Goal: Information Seeking & Learning: Learn about a topic

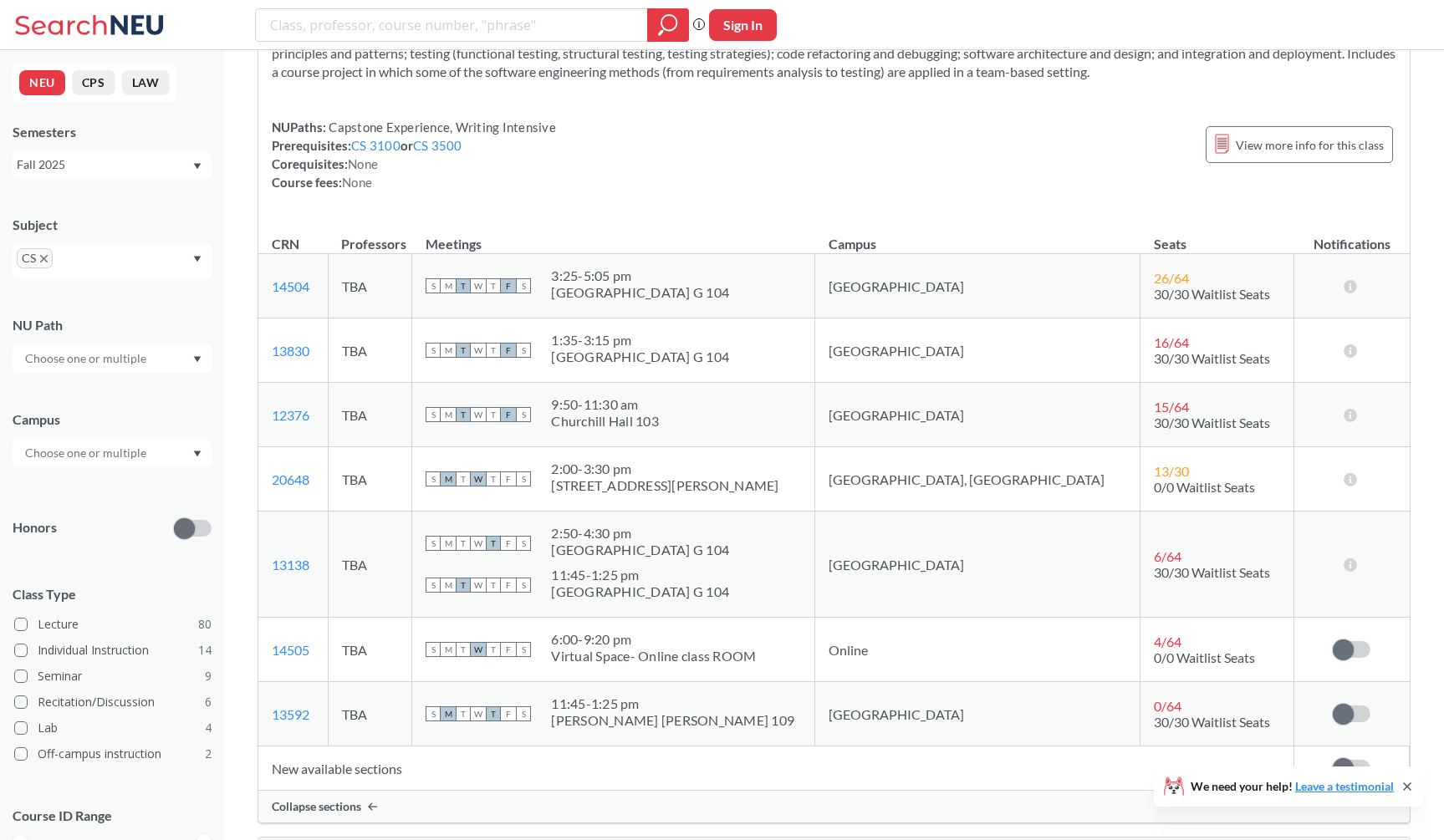
scroll to position [14708, 0]
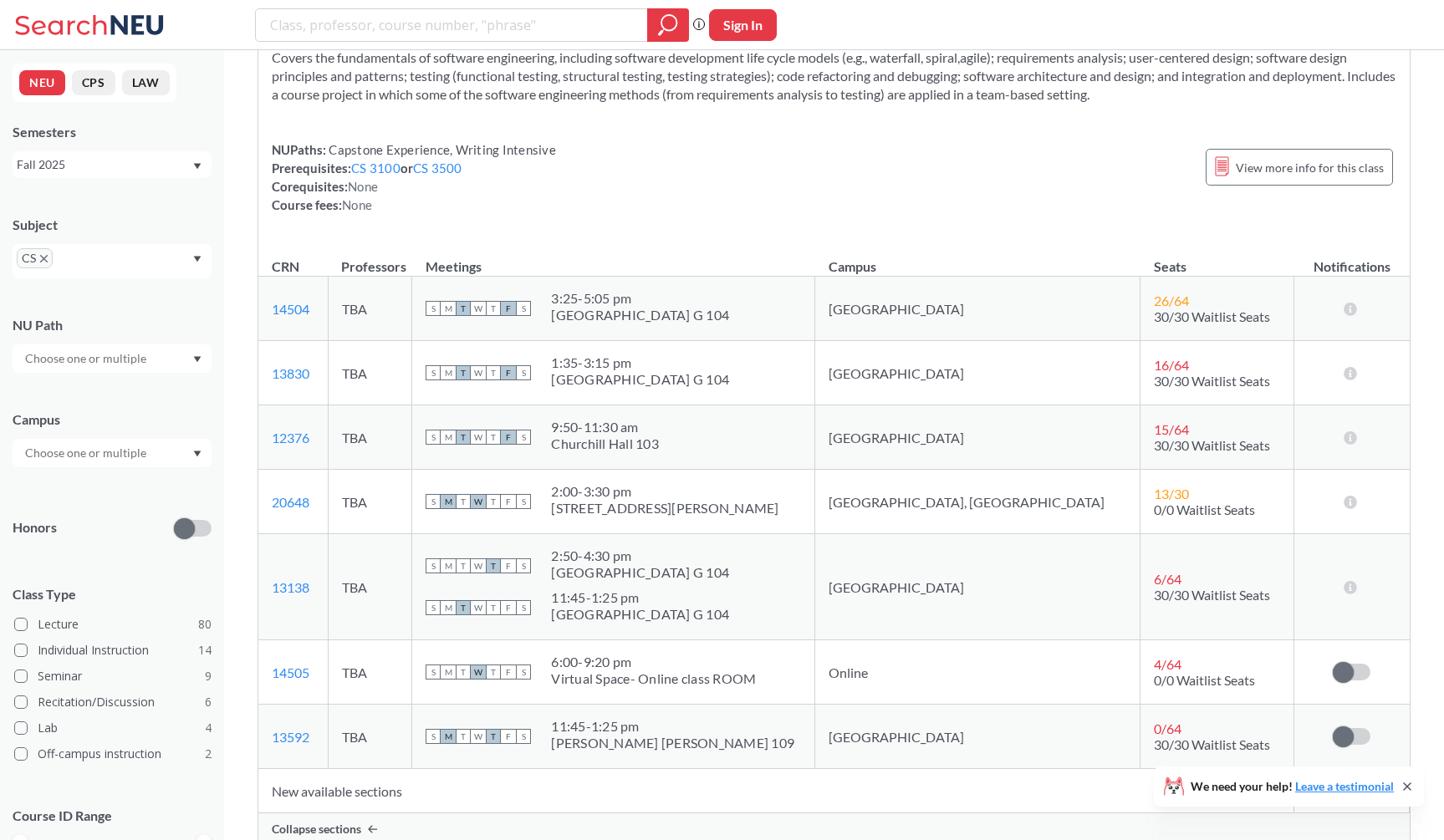
click at [41, 256] on icon "X to remove pill" at bounding box center [44, 259] width 8 height 8
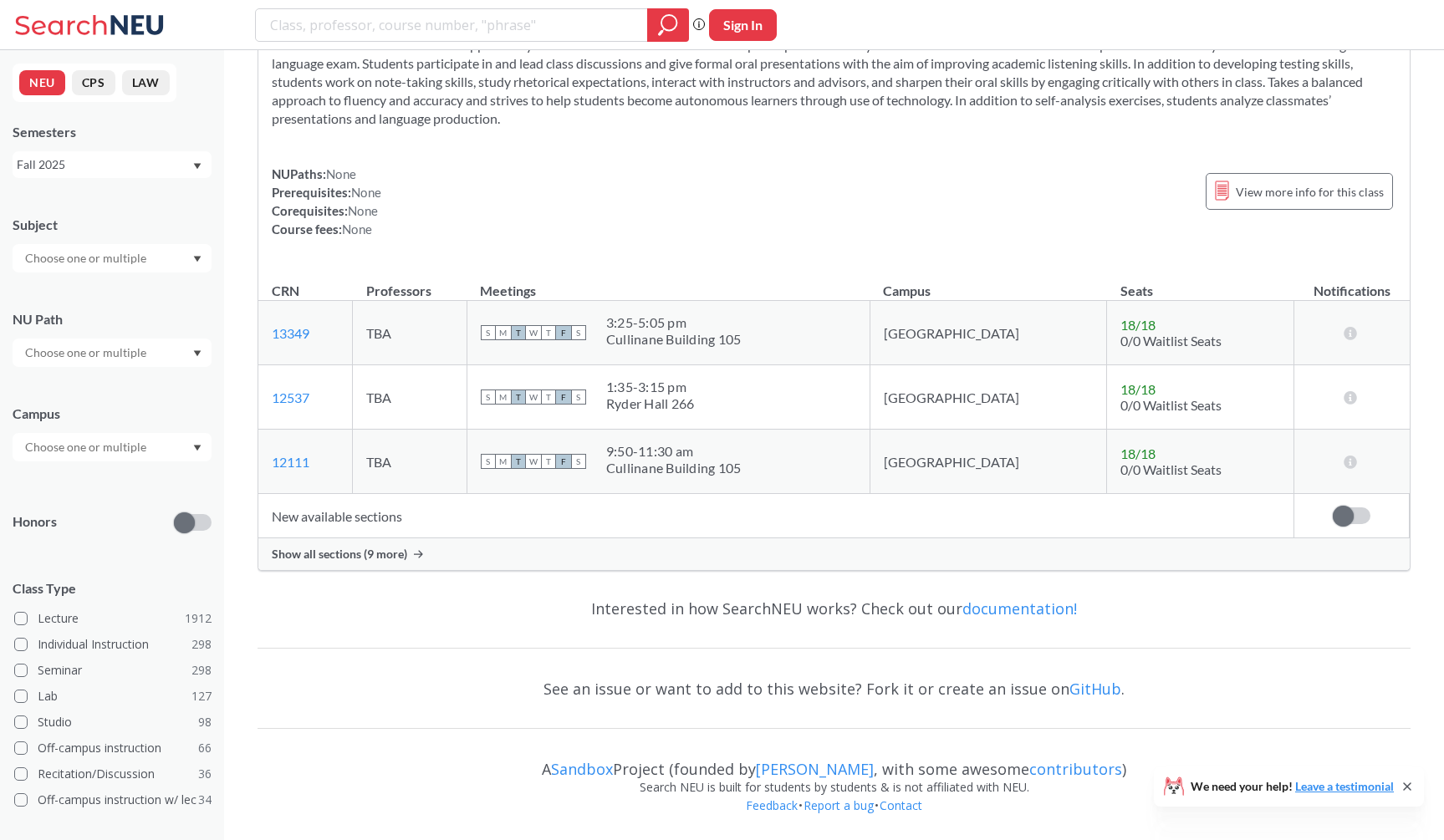
scroll to position [5016, 0]
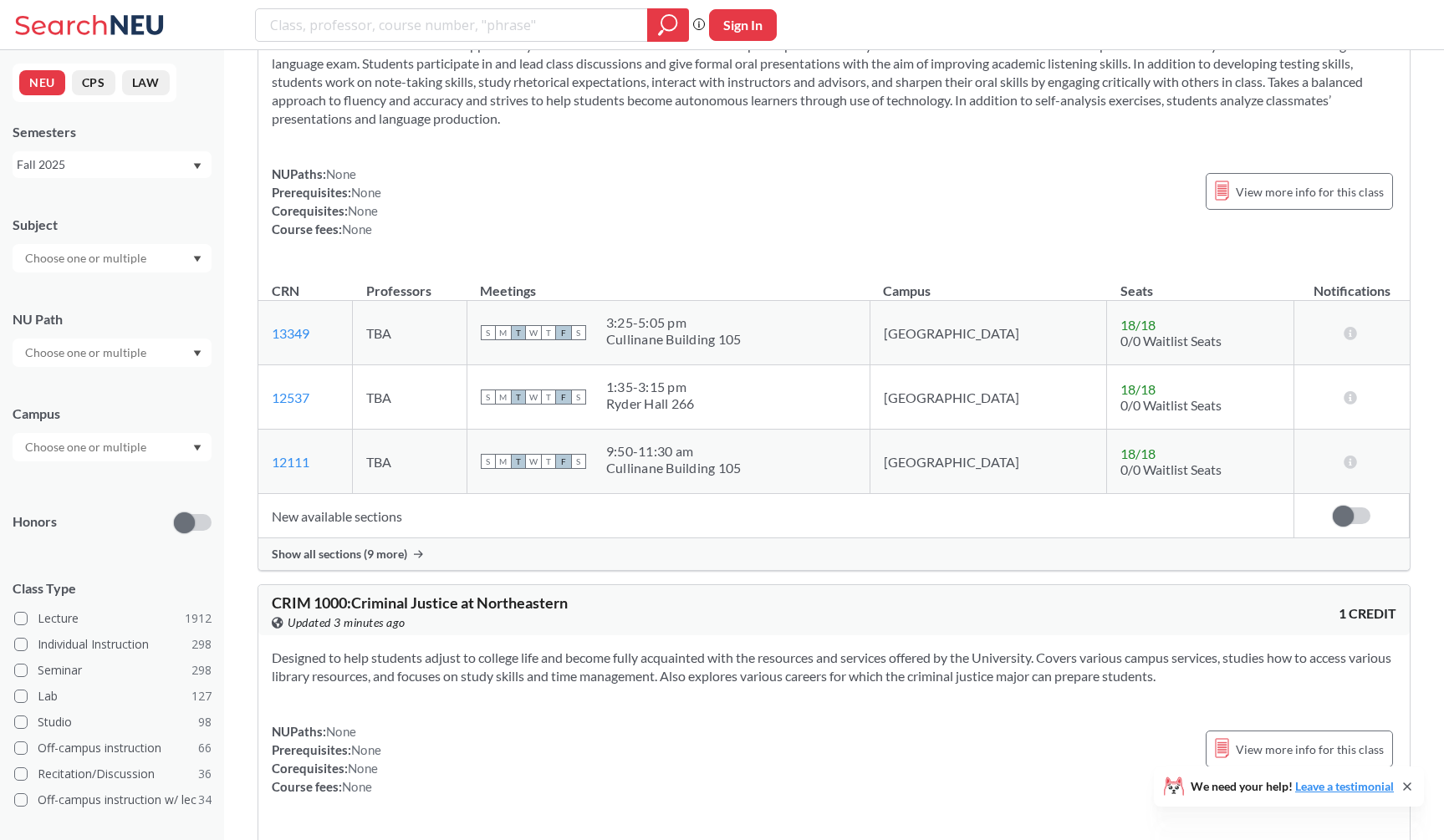
click at [447, 1] on div "Phrase search guarantees the exact search appears in the results. Ex. If you wa…" at bounding box center [722, 25] width 1444 height 50
click at [439, 11] on input "search" at bounding box center [451, 24] width 367 height 28
type input "geometry"
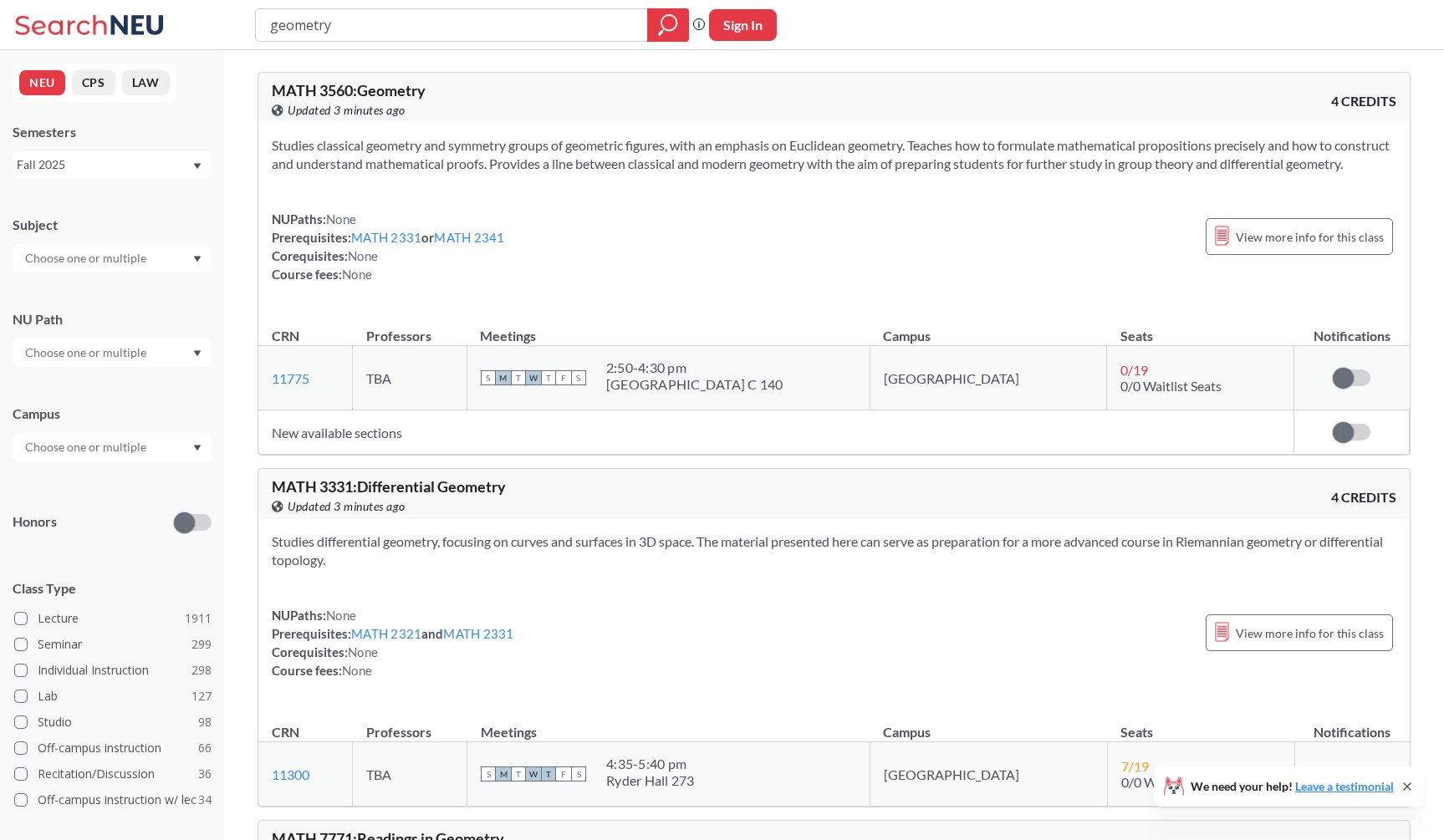
click at [437, 104] on div "View this course on Banner. Updated 3 minutes ago" at bounding box center [553, 110] width 562 height 18
click at [492, 124] on div "Studies classical geometry and symmetry groups of geometric figures, with an em…" at bounding box center [834, 217] width 1152 height 188
click at [931, 2] on div "geometry Phrase search guarantees the exact search appears in the results. Ex. …" at bounding box center [722, 25] width 1444 height 50
click at [557, 135] on div "Studies classical geometry and symmetry groups of geometric figures, with an em…" at bounding box center [834, 217] width 1152 height 188
click at [489, 169] on section "Studies classical geometry and symmetry groups of geometric figures, with an em…" at bounding box center [834, 155] width 1125 height 37
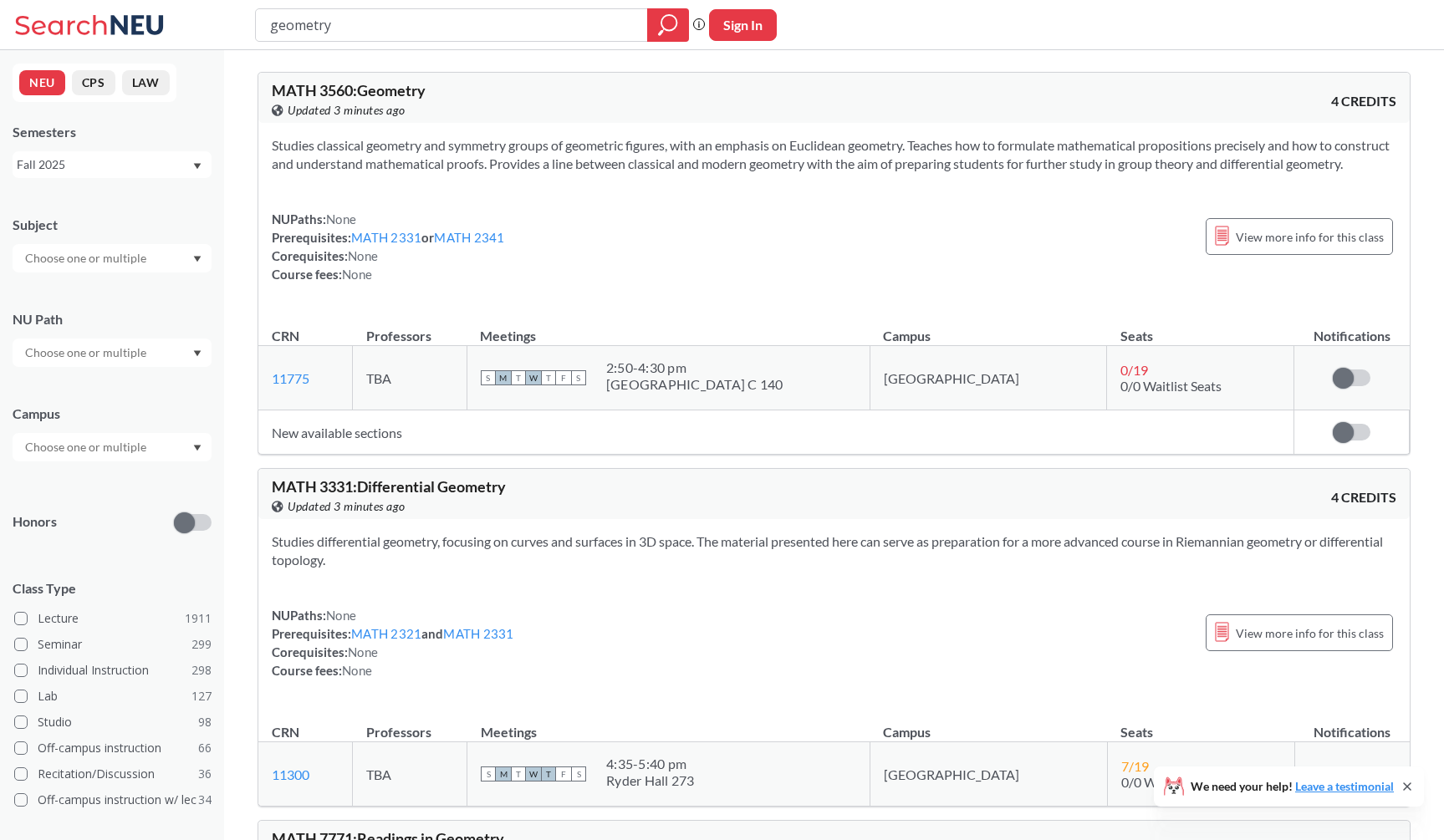
click at [527, 87] on div "MATH 3560 : Geometry View this course on Banner. Updated 3 minutes ago" at bounding box center [553, 102] width 562 height 37
click at [539, 102] on div "View this course on Banner. Updated 3 minutes ago" at bounding box center [553, 110] width 562 height 18
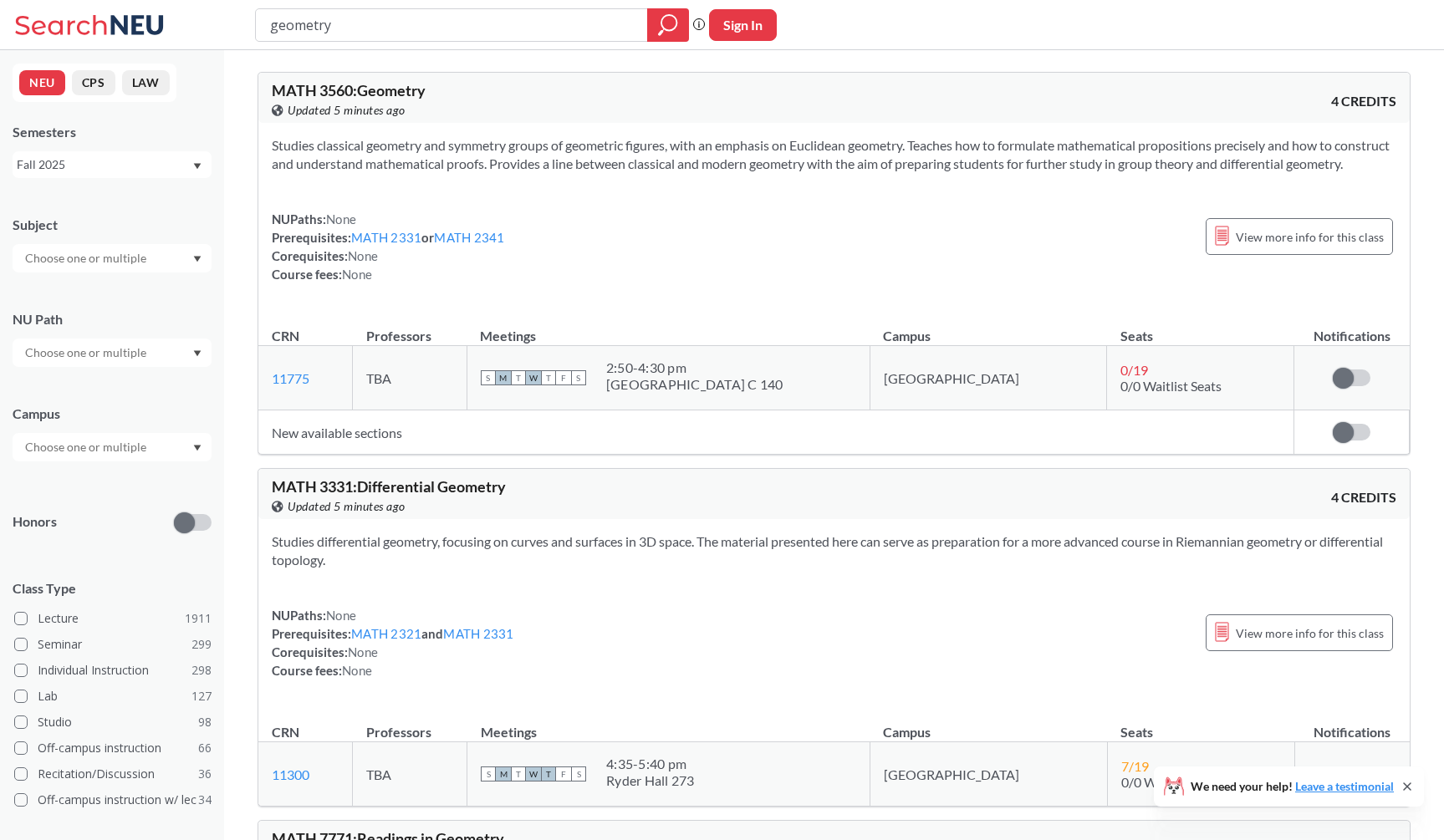
click at [549, 268] on div "NUPaths: None Prerequisites: MATH 2331 or MATH 2341 Corequisites: None Course f…" at bounding box center [834, 247] width 1125 height 74
click at [501, 173] on section "Studies classical geometry and symmetry groups of geometric figures, with an em…" at bounding box center [834, 155] width 1125 height 37
click at [491, 166] on section "Studies classical geometry and symmetry groups of geometric figures, with an em…" at bounding box center [834, 155] width 1125 height 37
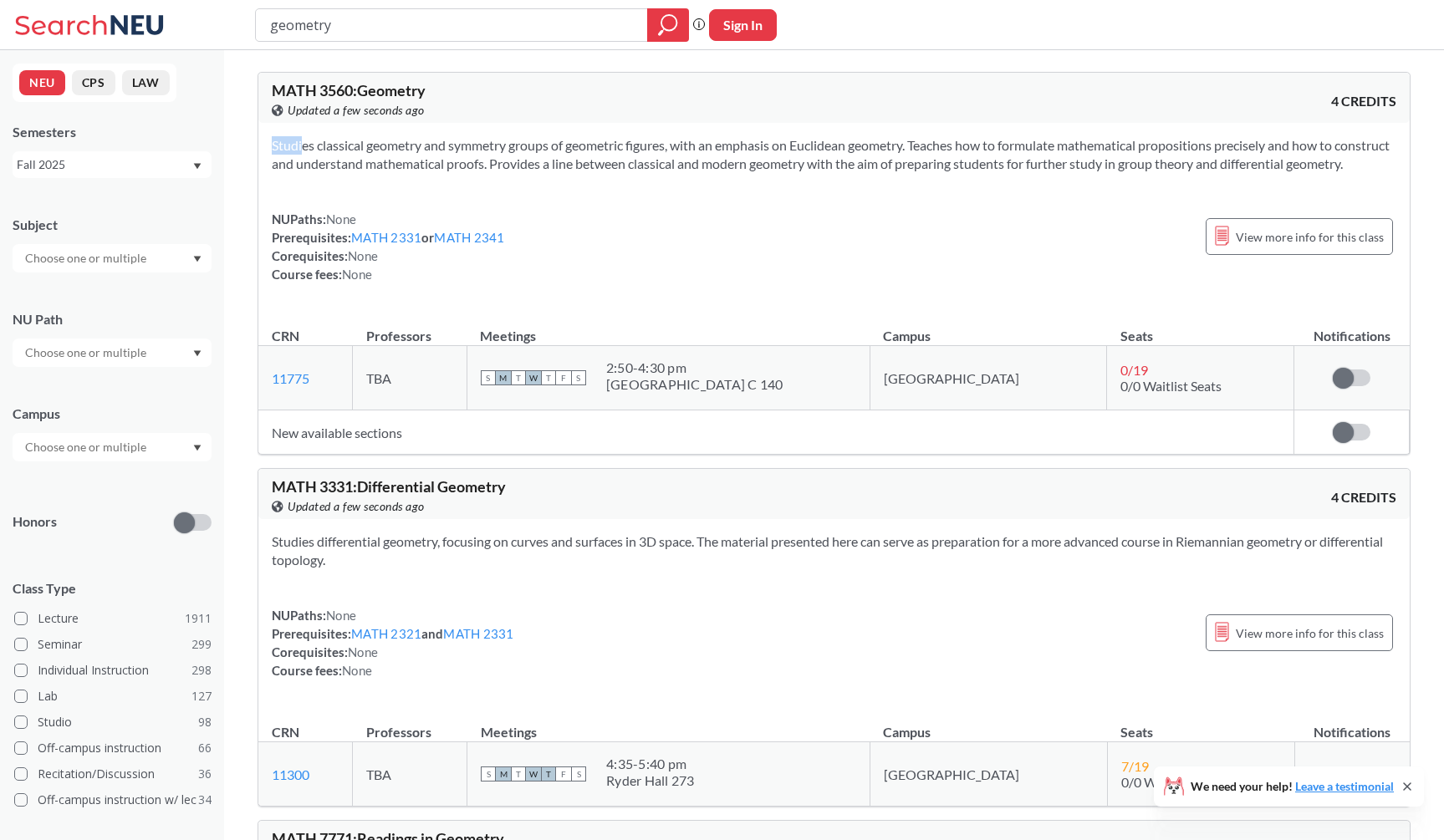
click at [493, 199] on div "Studies classical geometry and symmetry groups of geometric figures, with an em…" at bounding box center [834, 217] width 1152 height 188
click at [488, 173] on section "Studies classical geometry and symmetry groups of geometric figures, with an em…" at bounding box center [834, 155] width 1125 height 37
click at [475, 147] on section "Studies classical geometry and symmetry groups of geometric figures, with an em…" at bounding box center [834, 155] width 1125 height 37
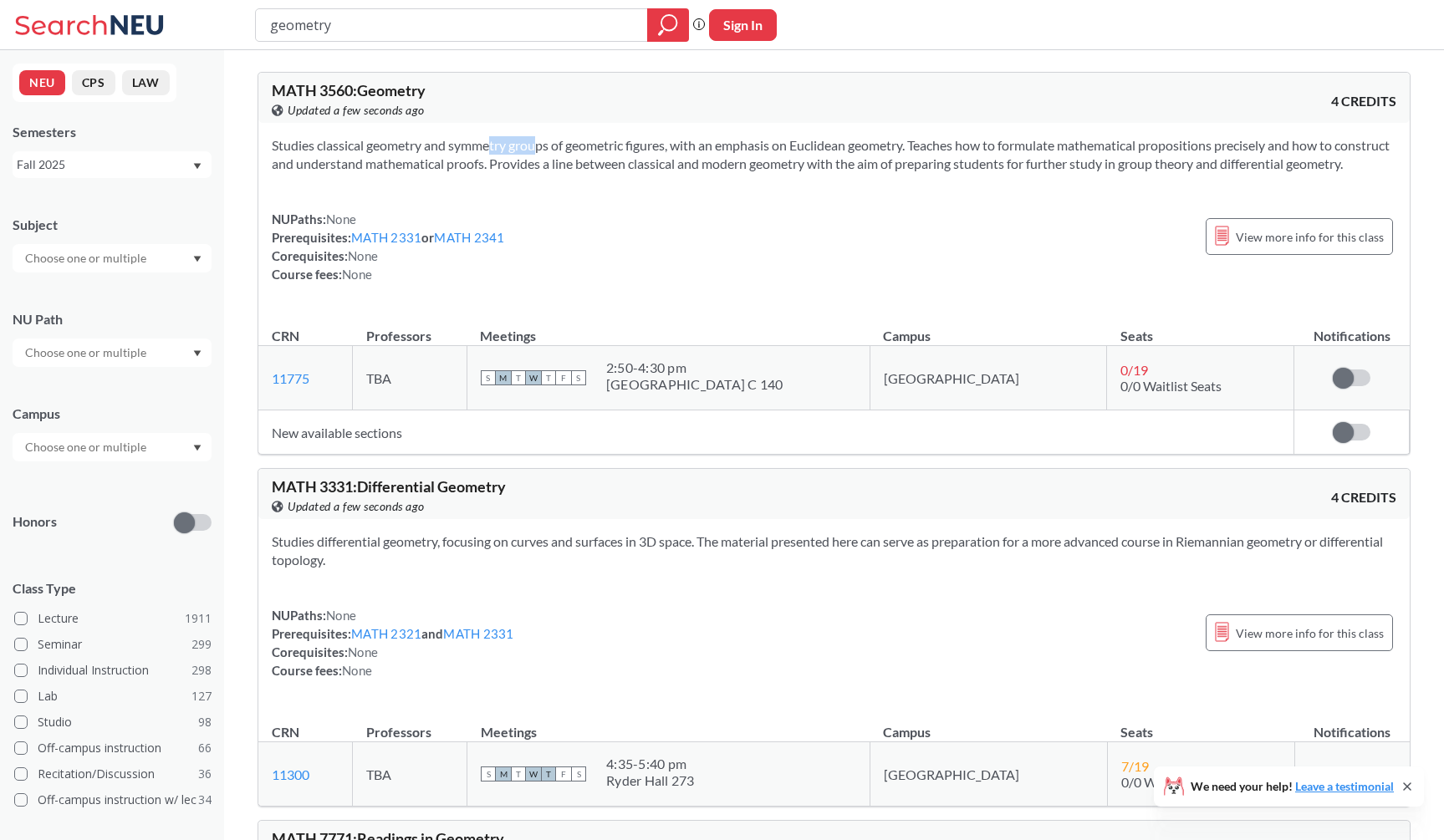
click at [475, 147] on section "Studies classical geometry and symmetry groups of geometric figures, with an em…" at bounding box center [834, 155] width 1125 height 37
click at [479, 171] on section "Studies classical geometry and symmetry groups of geometric figures, with an em…" at bounding box center [834, 155] width 1125 height 37
click at [445, 122] on div "MATH 3560 : Geometry View this course on Banner. Updated a few seconds ago 4 CR…" at bounding box center [834, 98] width 1152 height 50
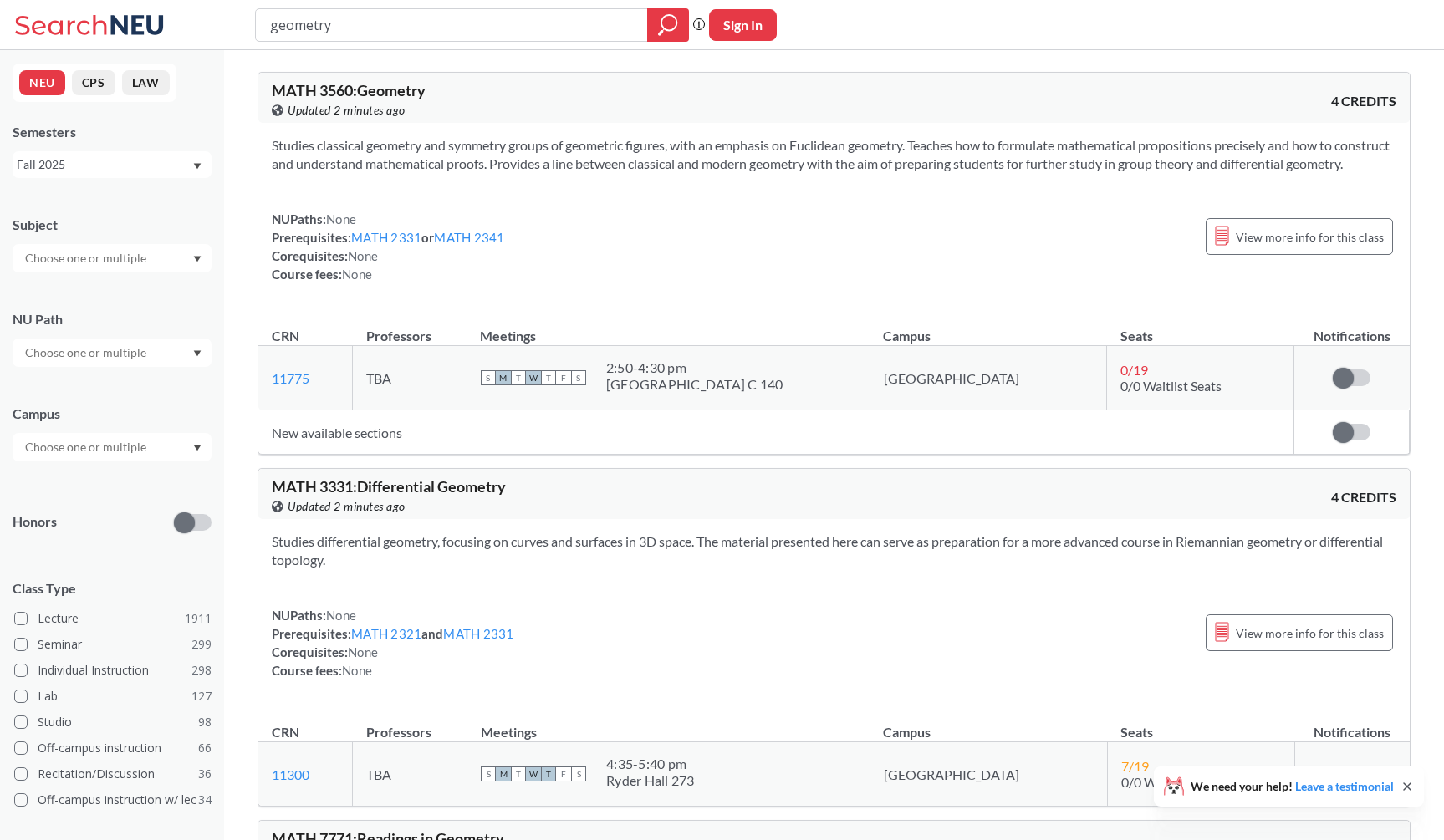
drag, startPoint x: 593, startPoint y: 184, endPoint x: 599, endPoint y: 120, distance: 64.3
click at [599, 120] on div "MATH 3560 : Geometry View this course on Banner. Updated 2 minutes ago 4 CREDIT…" at bounding box center [833, 263] width 1153 height 383
click at [599, 120] on div "MATH 3560 : Geometry View this course on Banner. Updated 2 minutes ago 4 CREDITS" at bounding box center [834, 98] width 1152 height 50
drag, startPoint x: 591, startPoint y: 181, endPoint x: 591, endPoint y: 133, distance: 48.0
click at [591, 133] on div "Studies classical geometry and symmetry groups of geometric figures, with an em…" at bounding box center [834, 217] width 1152 height 188
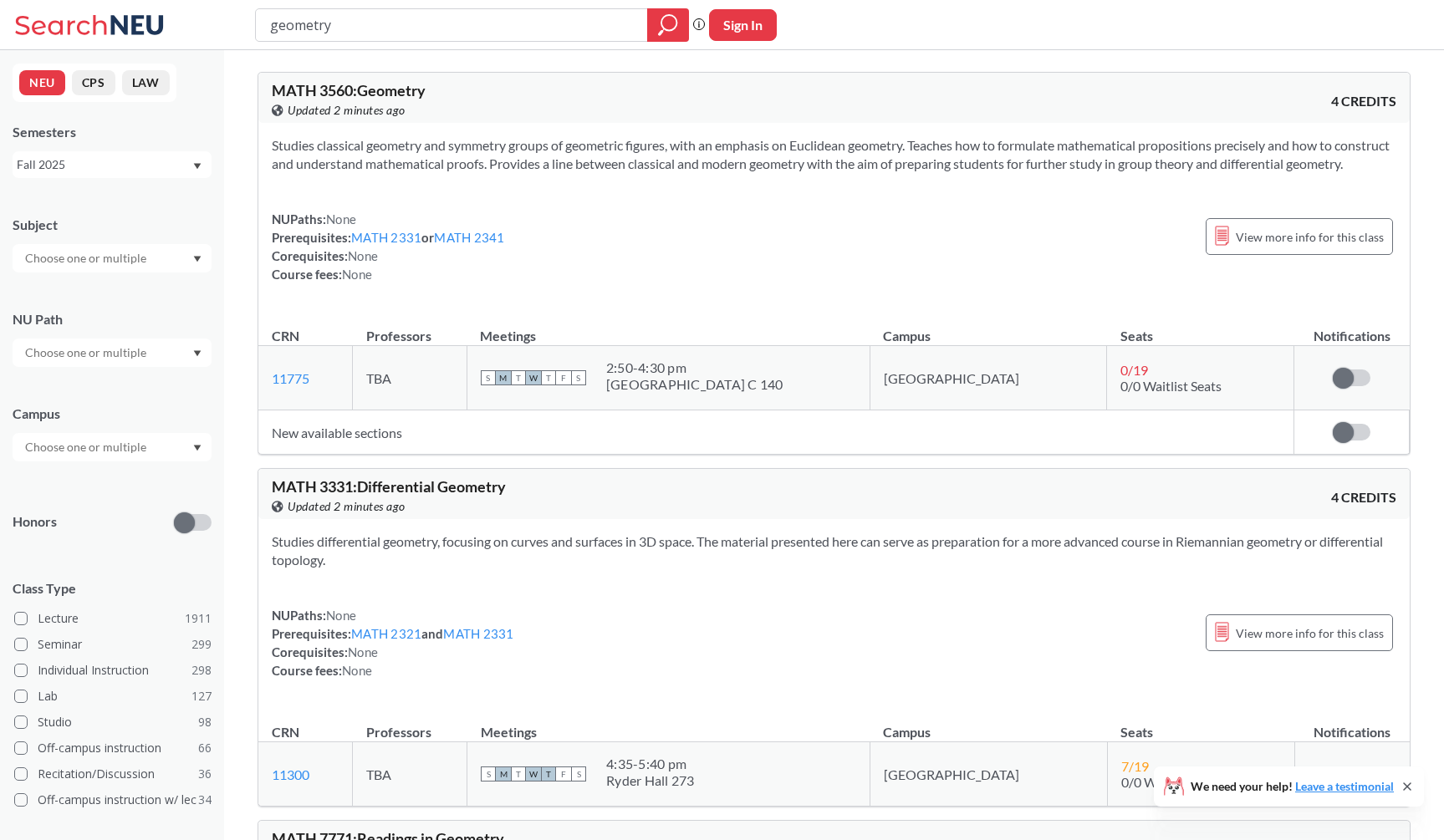
click at [591, 133] on div "Studies classical geometry and symmetry groups of geometric figures, with an em…" at bounding box center [834, 217] width 1152 height 188
drag, startPoint x: 573, startPoint y: 175, endPoint x: 573, endPoint y: 138, distance: 37.0
click at [573, 138] on section "Studies classical geometry and symmetry groups of geometric figures, with an em…" at bounding box center [834, 155] width 1125 height 37
drag, startPoint x: 572, startPoint y: 181, endPoint x: 576, endPoint y: 129, distance: 52.2
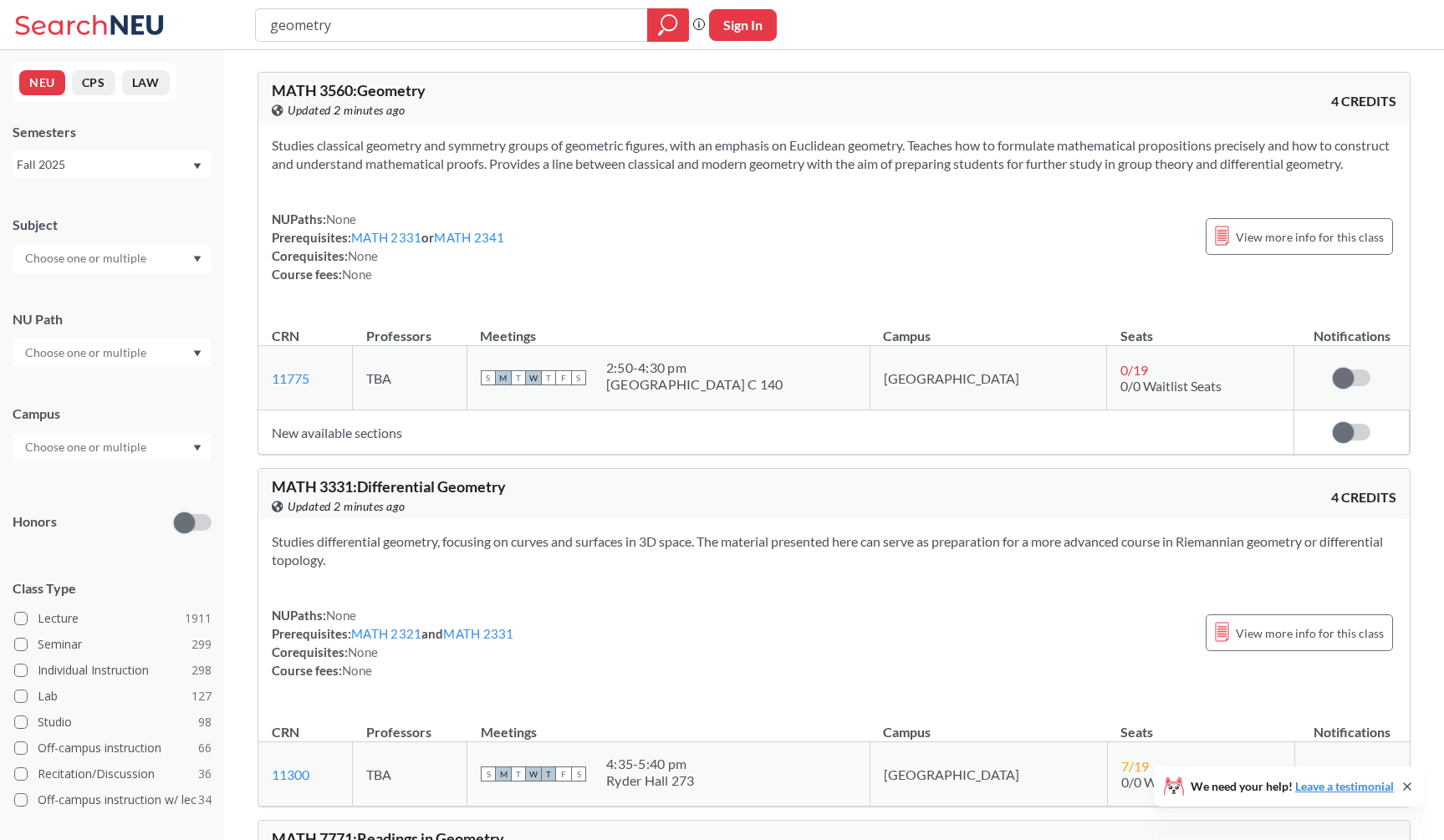
click at [576, 129] on div "Studies classical geometry and symmetry groups of geometric figures, with an em…" at bounding box center [834, 217] width 1152 height 188
click at [375, 11] on input "geometry" at bounding box center [451, 24] width 367 height 28
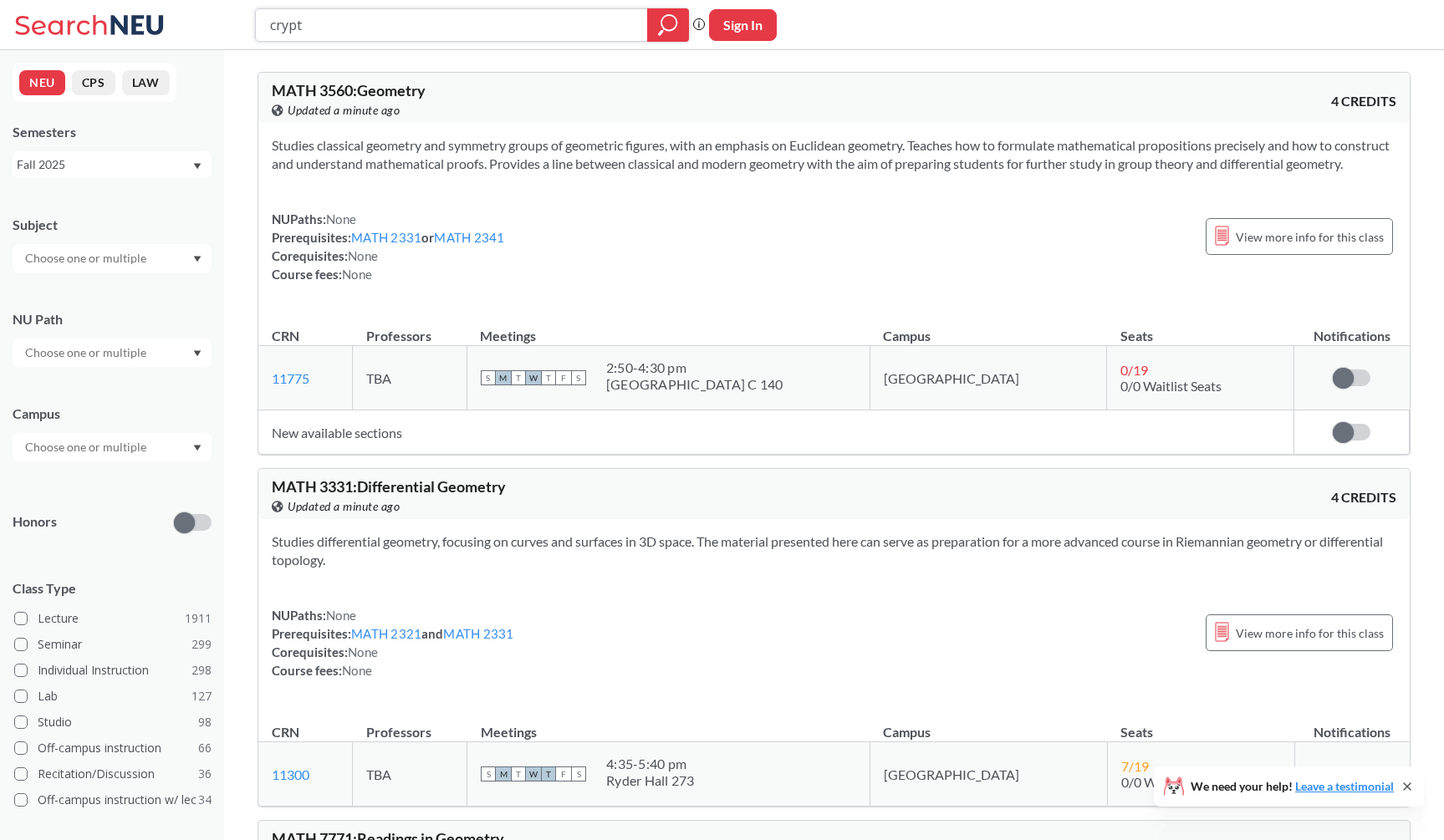
type input "crypto"
